Goal: Book appointment/travel/reservation

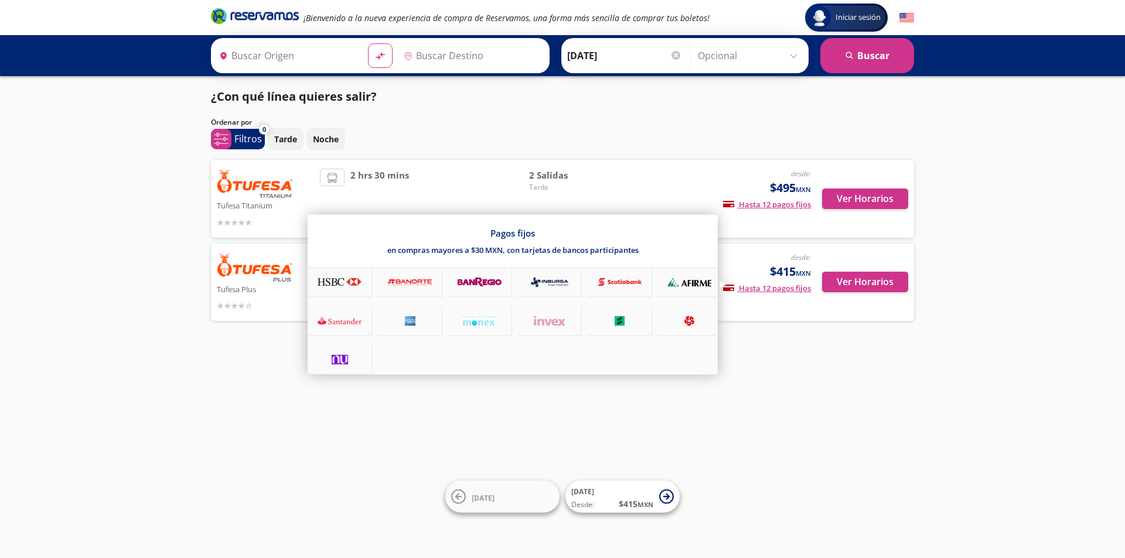
type input "Mexicali, [GEOGRAPHIC_DATA][US_STATE]"
type input "Tijuana, [GEOGRAPHIC_DATA][US_STATE]"
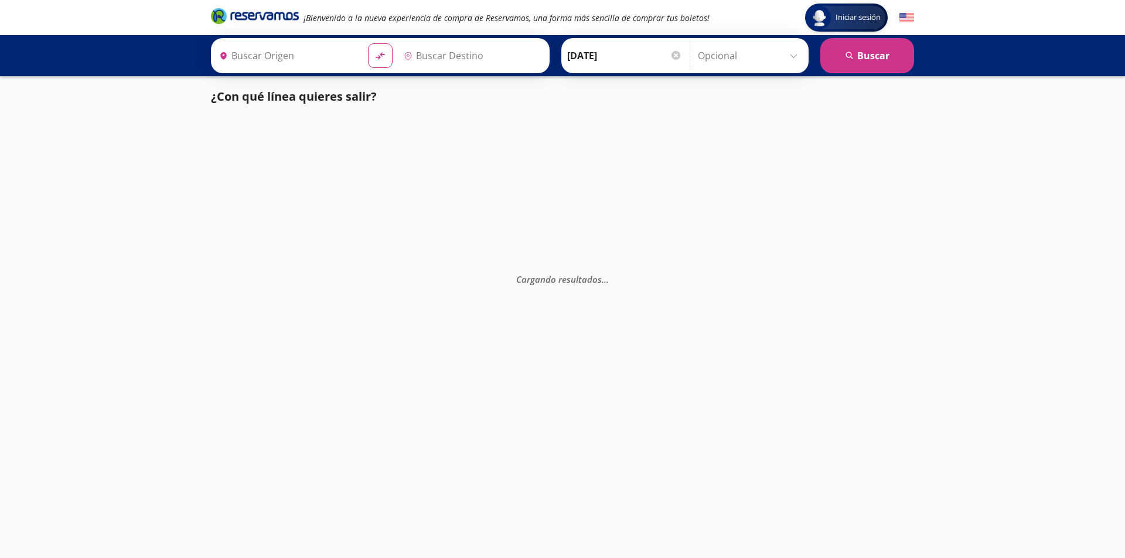
type input "Mexicali, [GEOGRAPHIC_DATA][US_STATE]"
type input "Tijuana, [GEOGRAPHIC_DATA][US_STATE]"
